Goal: Find specific page/section: Find specific page/section

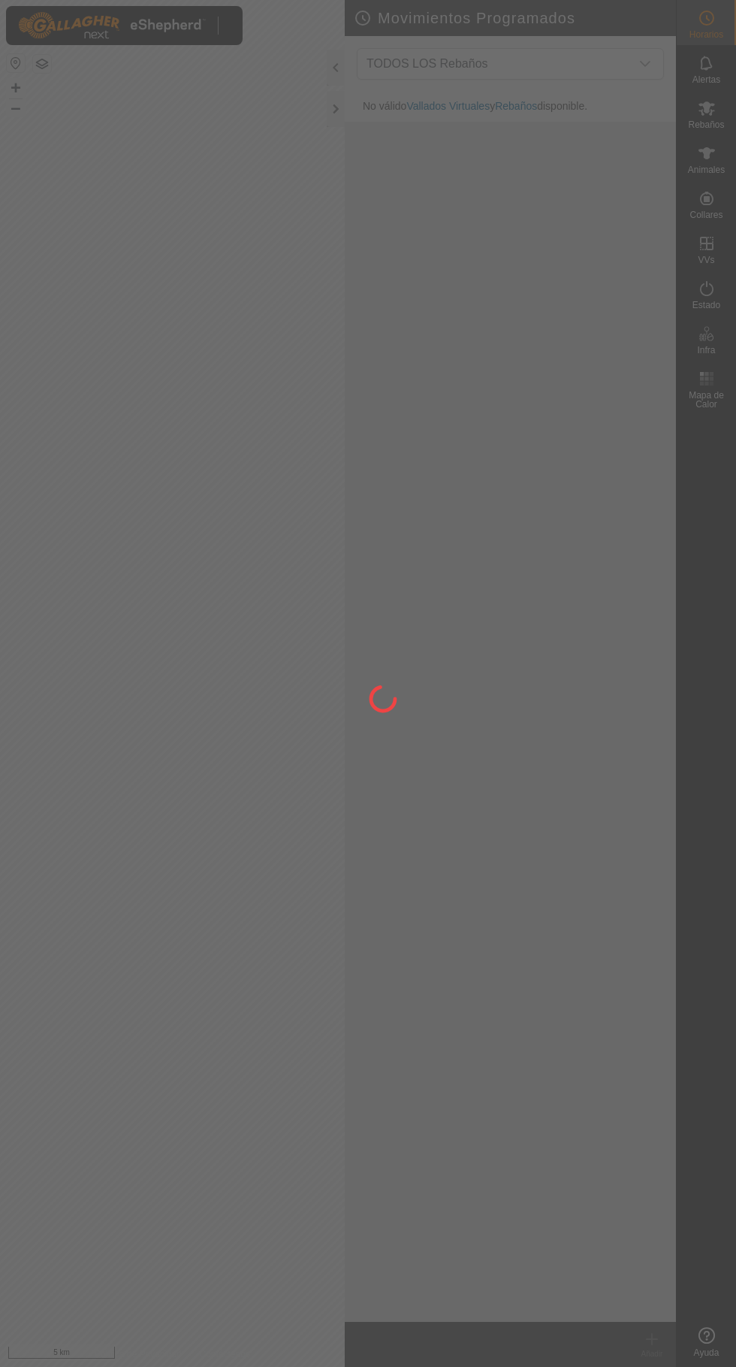
click at [346, 254] on div at bounding box center [368, 683] width 736 height 1367
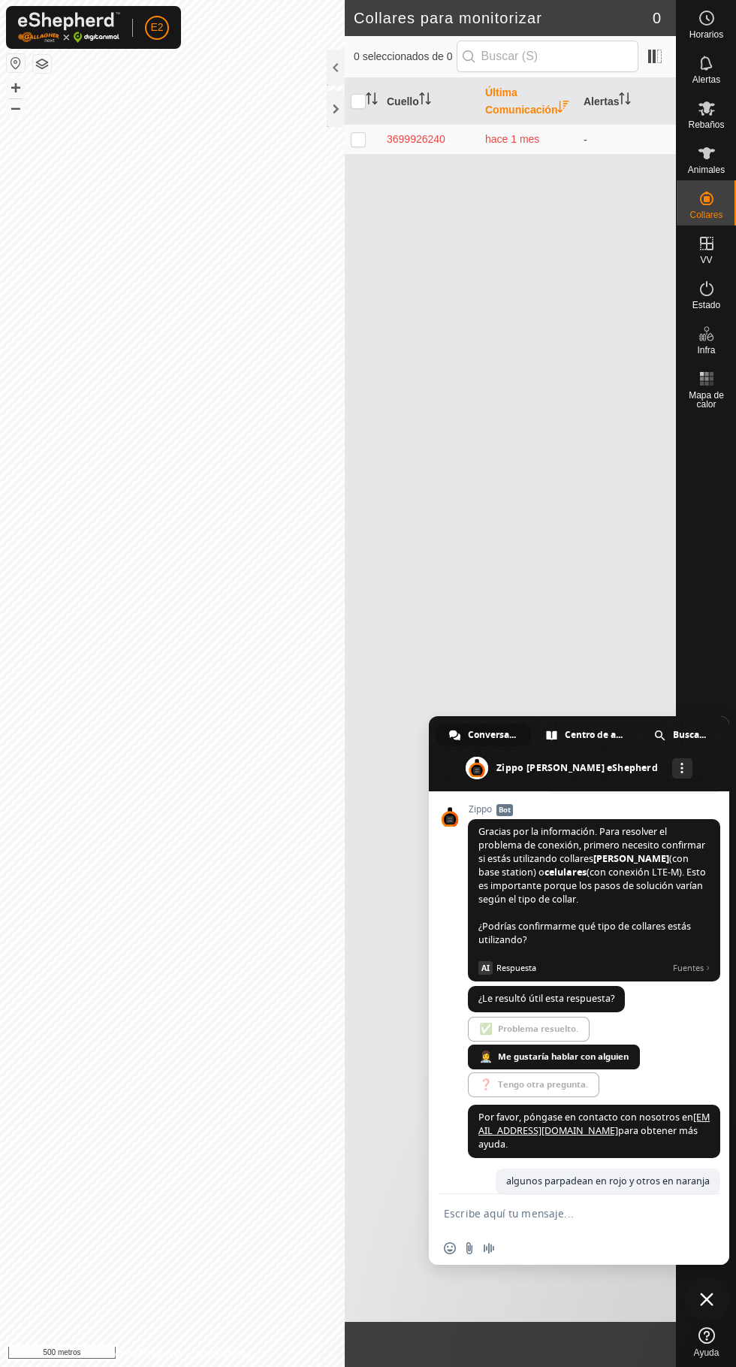
scroll to position [612, 0]
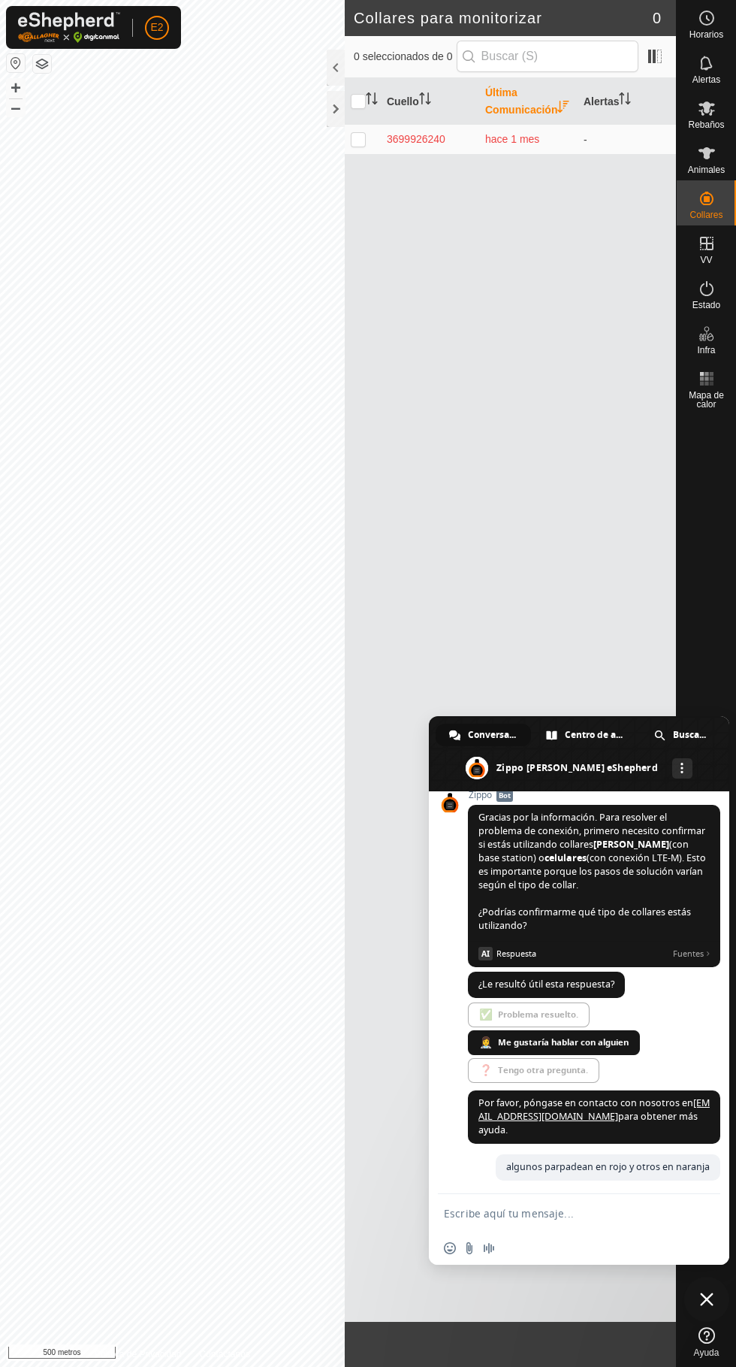
click at [697, 179] on div "Animales" at bounding box center [706, 157] width 59 height 45
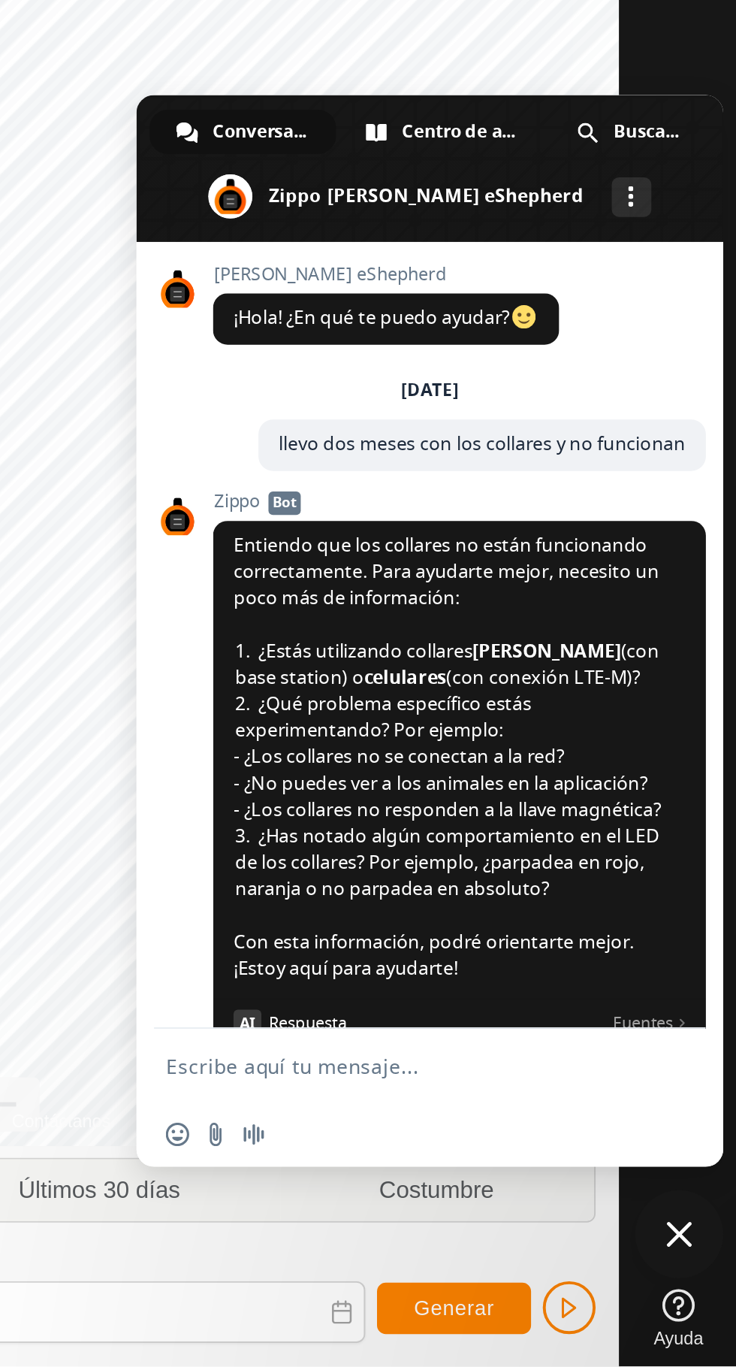
scroll to position [612, 0]
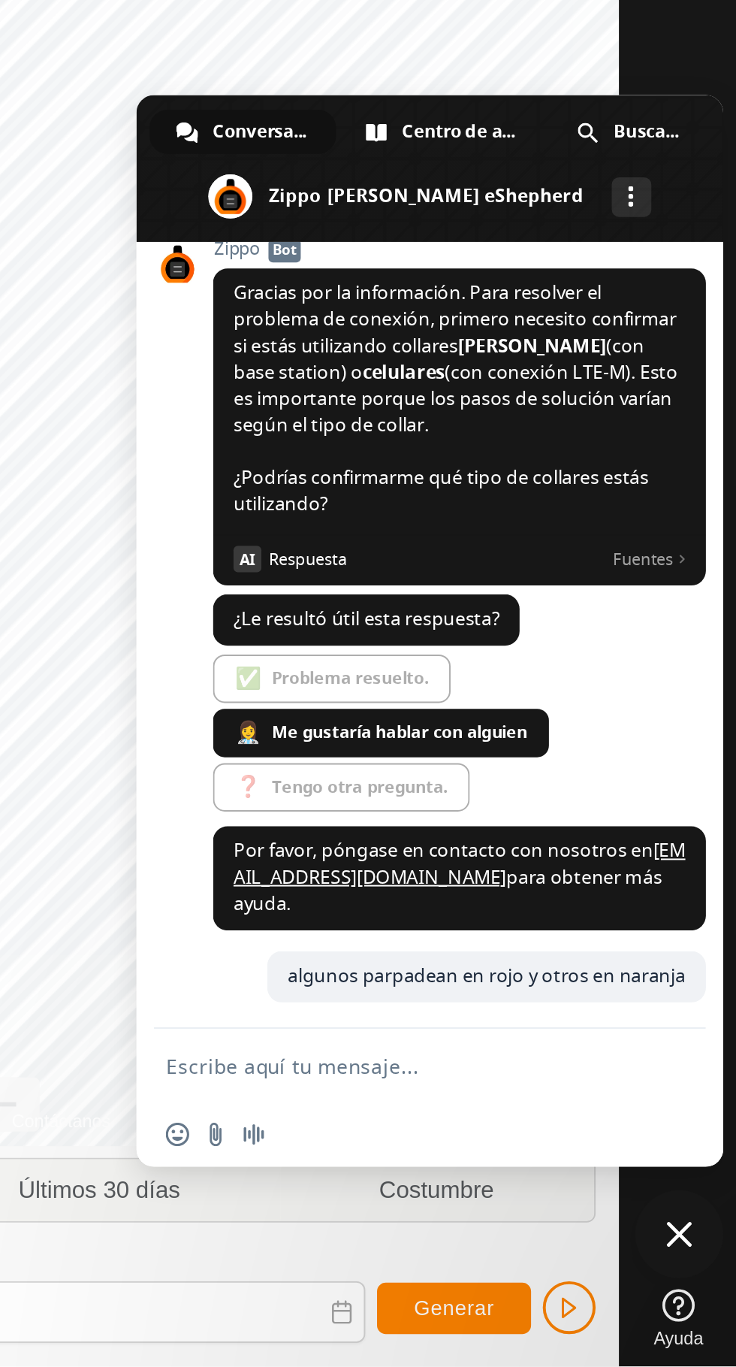
click at [703, 1307] on span "Cerrar el chat" at bounding box center [707, 1299] width 45 height 45
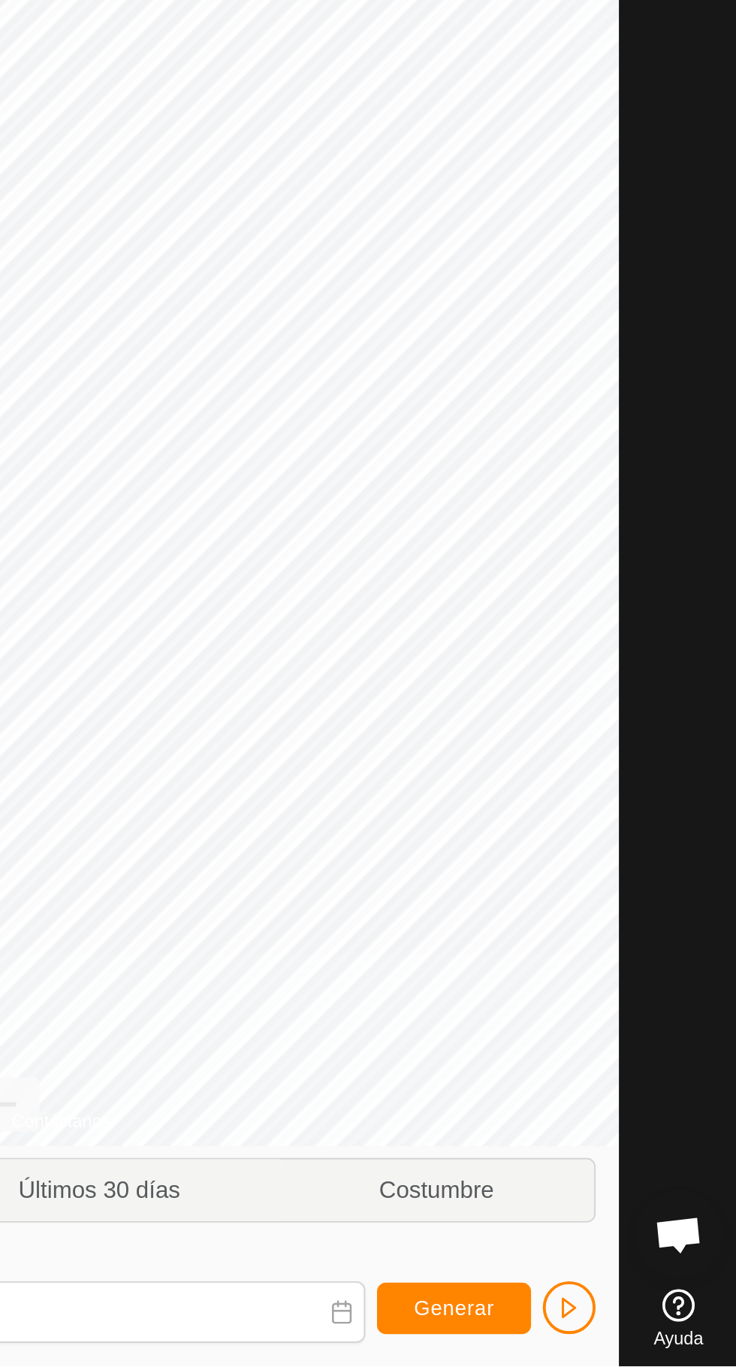
scroll to position [0, 0]
